Goal: Transaction & Acquisition: Book appointment/travel/reservation

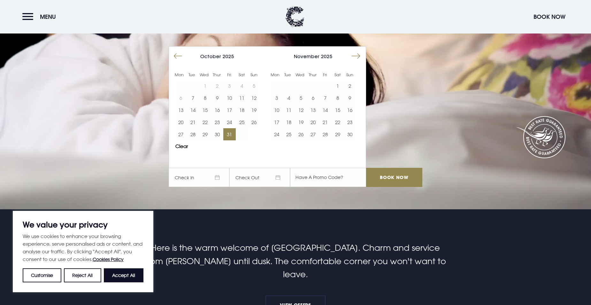
click at [233, 135] on button "31" at bounding box center [229, 134] width 12 height 12
click at [339, 85] on button "1" at bounding box center [337, 86] width 12 height 12
click at [421, 170] on div "A place apart [DATE] [DATE] Mon Tue Wed Thur Fri Sat Sun Mon Tue Wed Thur Fri S…" at bounding box center [295, 117] width 261 height 151
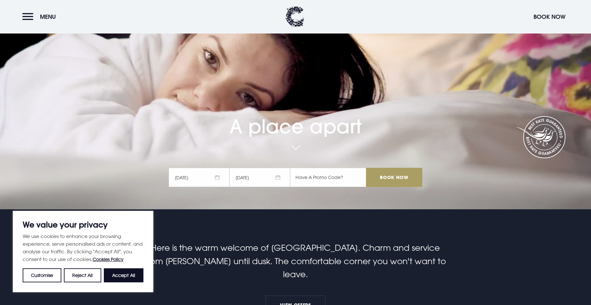
click at [408, 177] on input "Book Now" at bounding box center [394, 177] width 56 height 19
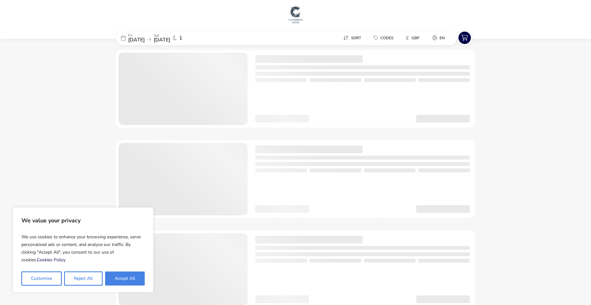
click at [128, 278] on button "Accept All" at bounding box center [125, 279] width 40 height 14
checkbox input "true"
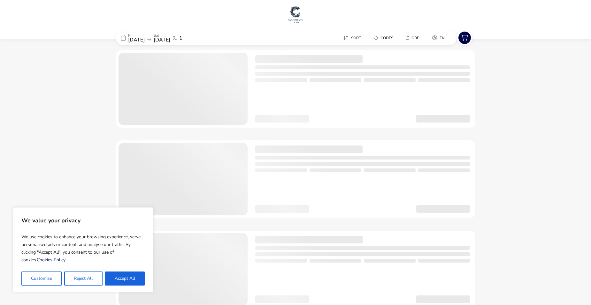
checkbox input "true"
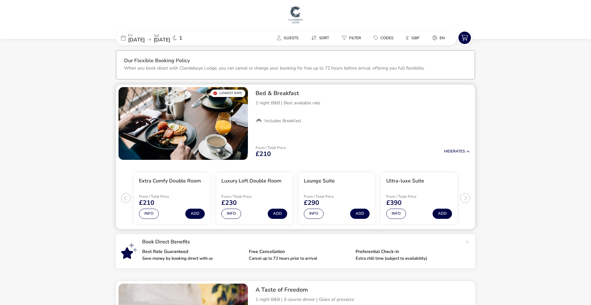
click at [163, 126] on img "1 / 1" at bounding box center [182, 123] width 129 height 73
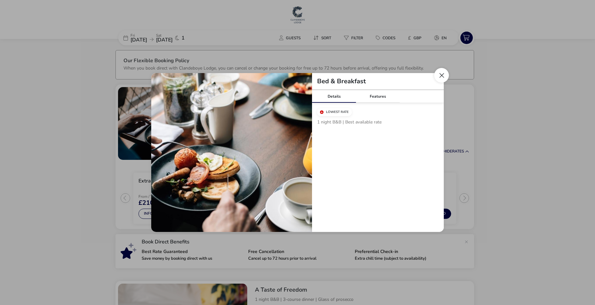
click at [444, 75] on button "Close modal" at bounding box center [442, 75] width 15 height 15
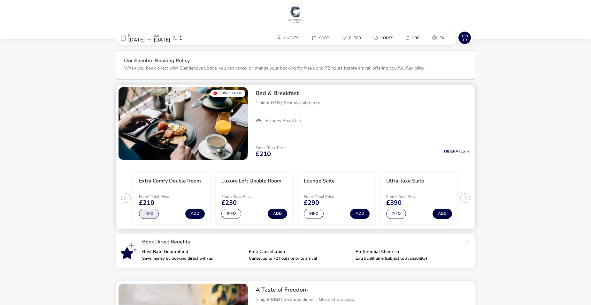
click at [150, 216] on button "Info" at bounding box center [149, 214] width 20 height 10
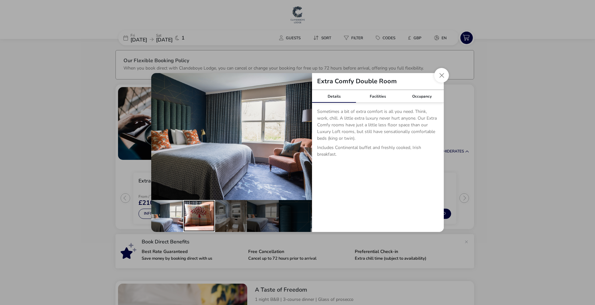
click at [196, 213] on div "details" at bounding box center [199, 216] width 32 height 32
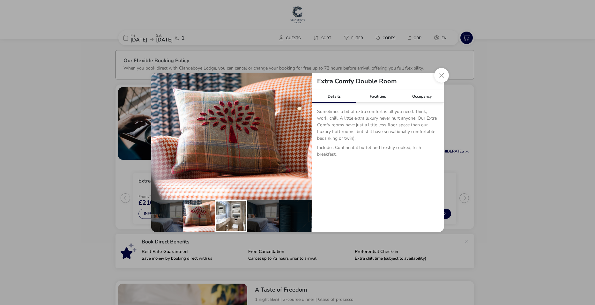
click at [229, 214] on div "details" at bounding box center [231, 216] width 32 height 32
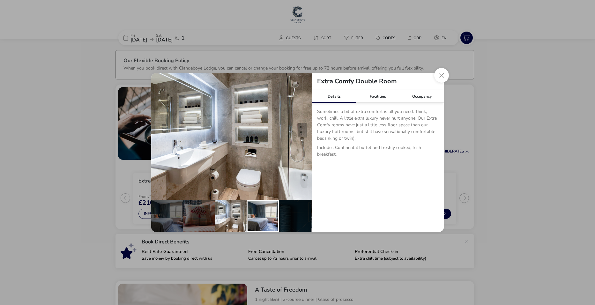
click at [268, 216] on div "details" at bounding box center [263, 216] width 32 height 32
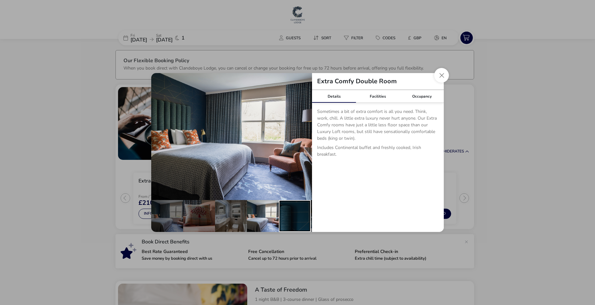
click at [290, 214] on div "details" at bounding box center [295, 216] width 32 height 32
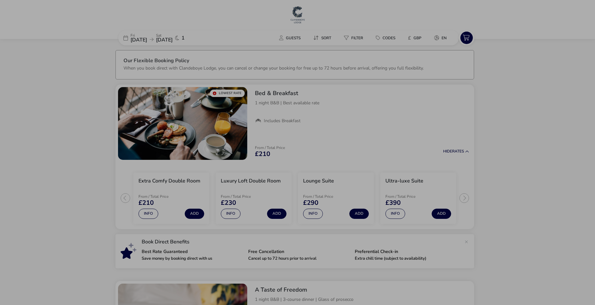
click at [96, 163] on div "Extra Comfy Double Room Details Facilities Occupancy Sometimes a bit of extra c…" at bounding box center [297, 152] width 595 height 305
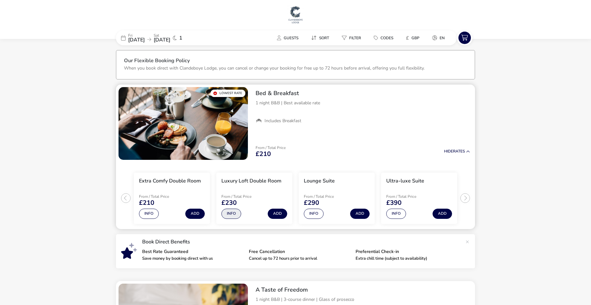
click at [232, 211] on button "Info" at bounding box center [231, 214] width 20 height 10
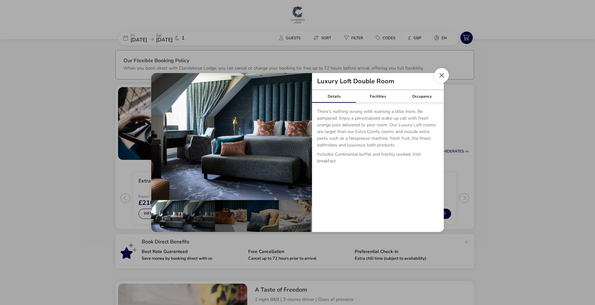
click at [437, 77] on button "Close dialog" at bounding box center [442, 75] width 15 height 15
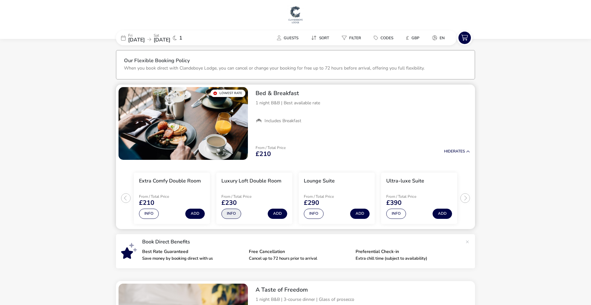
click at [226, 216] on button "Info" at bounding box center [231, 214] width 20 height 10
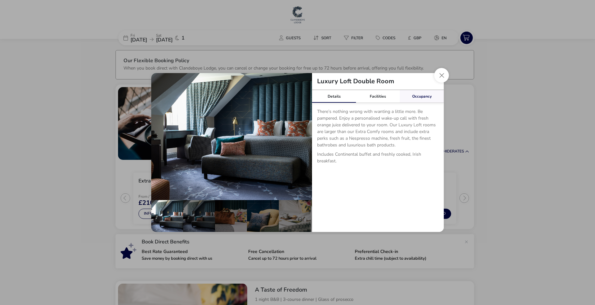
click at [426, 99] on link "Occupancy" at bounding box center [422, 96] width 44 height 13
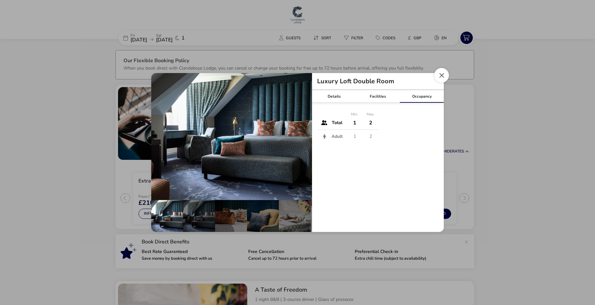
click at [439, 77] on button "Close dialog" at bounding box center [442, 75] width 15 height 15
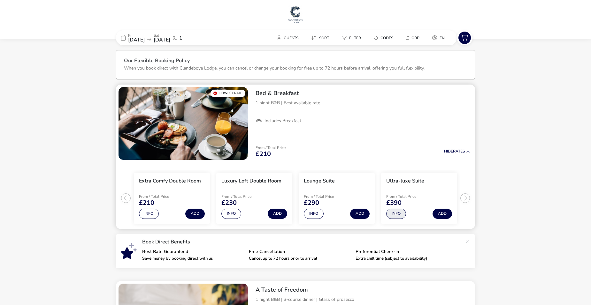
click at [396, 211] on button "Info" at bounding box center [396, 214] width 20 height 10
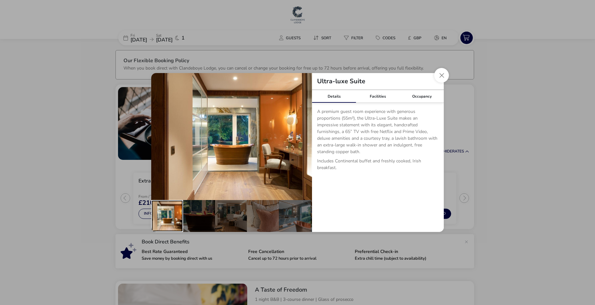
click at [170, 209] on div "details" at bounding box center [167, 216] width 32 height 32
click at [196, 209] on div "details" at bounding box center [199, 216] width 32 height 32
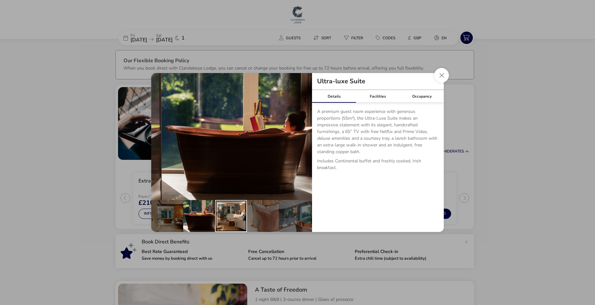
click at [230, 208] on div "details" at bounding box center [231, 216] width 32 height 32
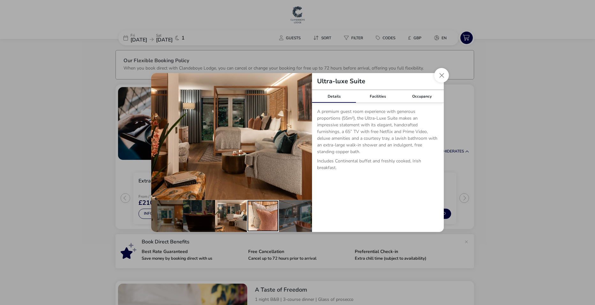
click at [257, 208] on div "details" at bounding box center [263, 216] width 32 height 32
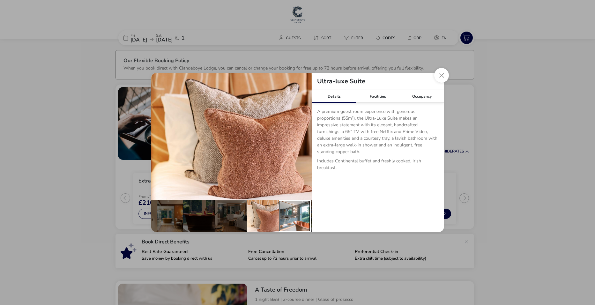
click at [284, 212] on div "details" at bounding box center [295, 216] width 32 height 32
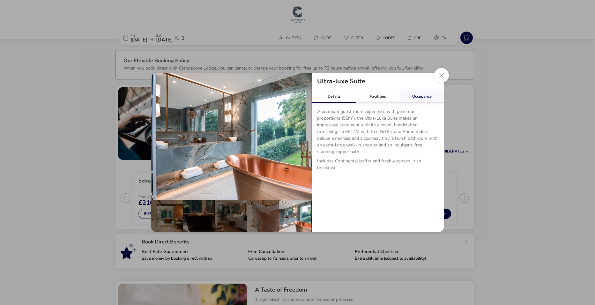
click at [427, 94] on link "Occupancy" at bounding box center [422, 96] width 44 height 13
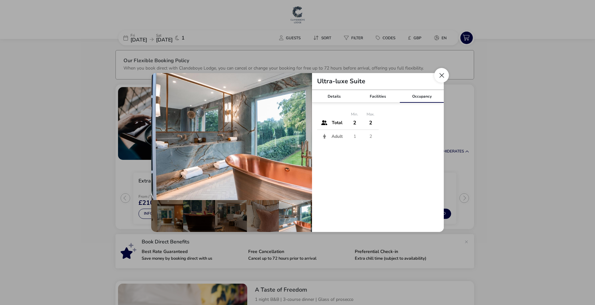
click at [441, 75] on button "Close dialog" at bounding box center [442, 75] width 15 height 15
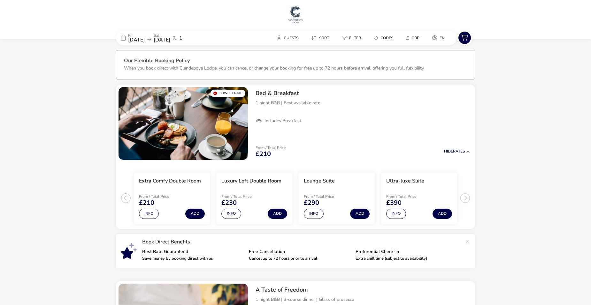
drag, startPoint x: 98, startPoint y: 216, endPoint x: 82, endPoint y: 224, distance: 17.0
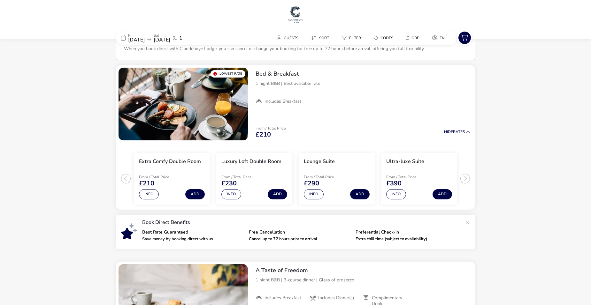
scroll to position [32, 0]
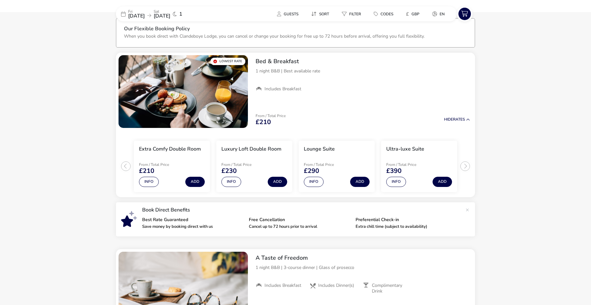
click at [467, 167] on ul "Extra Comfy Double Room From / Total Price £210 Info Add Luxury Loft Double Roo…" at bounding box center [295, 164] width 359 height 67
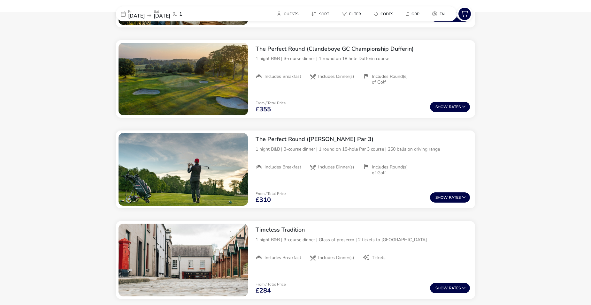
scroll to position [730, 0]
